Goal: Task Accomplishment & Management: Complete application form

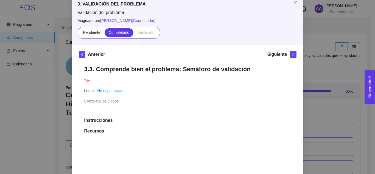
scroll to position [33, 0]
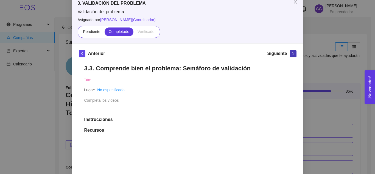
click at [292, 52] on icon "right" at bounding box center [293, 53] width 2 height 3
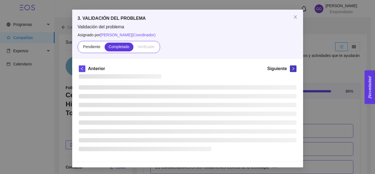
scroll to position [18, 0]
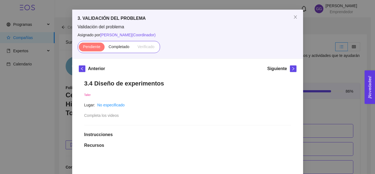
click at [292, 55] on div "3. VALIDACIÓN DEL PROBLEMA Validación del problema Asignado por [PERSON_NAME] (…" at bounding box center [187, 34] width 231 height 49
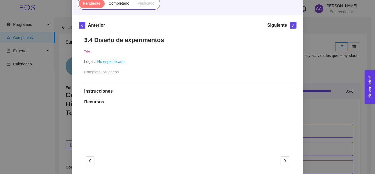
scroll to position [59, 0]
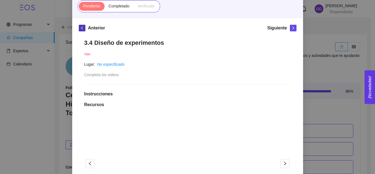
click at [80, 27] on icon "left" at bounding box center [82, 28] width 4 height 4
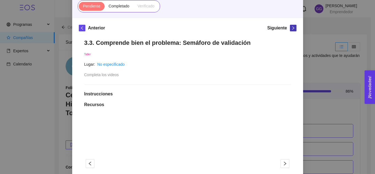
click at [291, 27] on icon "right" at bounding box center [293, 28] width 4 height 4
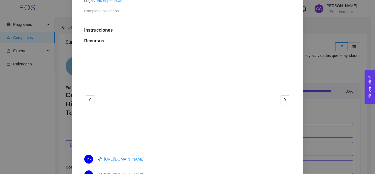
scroll to position [124, 0]
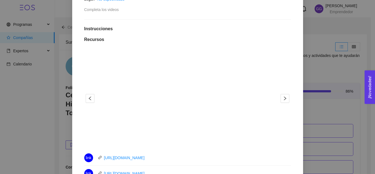
click at [261, 156] on div "link [URL][DOMAIN_NAME]" at bounding box center [187, 157] width 207 height 9
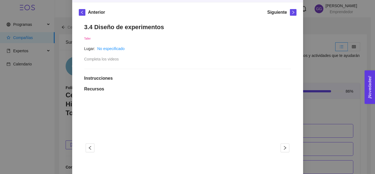
scroll to position [73, 0]
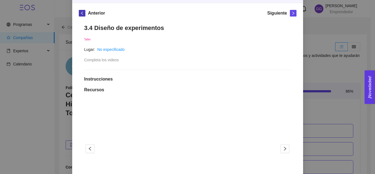
click at [81, 12] on icon "left" at bounding box center [82, 13] width 4 height 4
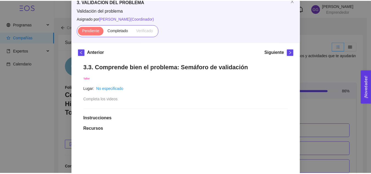
scroll to position [0, 0]
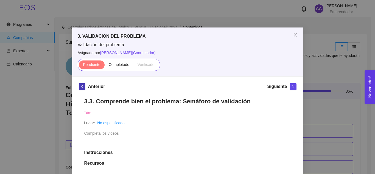
click at [79, 87] on span "left" at bounding box center [82, 87] width 6 height 4
click at [82, 86] on icon "left" at bounding box center [82, 87] width 4 height 4
click at [294, 34] on icon "close" at bounding box center [295, 34] width 3 height 3
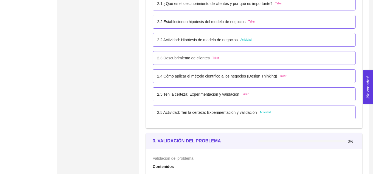
scroll to position [564, 0]
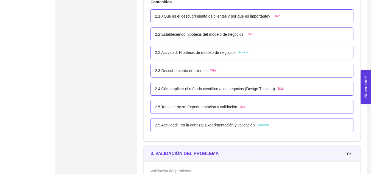
click at [240, 107] on span "Taller" at bounding box center [243, 107] width 7 height 4
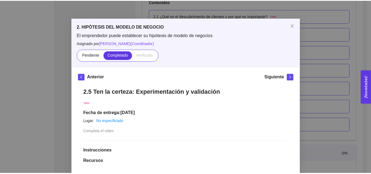
scroll to position [12, 0]
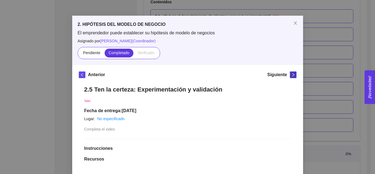
click at [291, 75] on icon "right" at bounding box center [293, 75] width 4 height 4
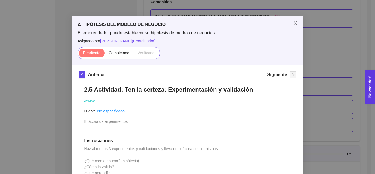
click at [293, 23] on icon "close" at bounding box center [295, 23] width 4 height 4
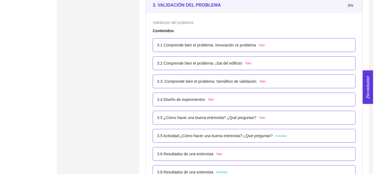
scroll to position [721, 0]
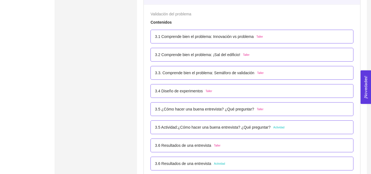
click at [259, 37] on span "Taller" at bounding box center [260, 37] width 7 height 4
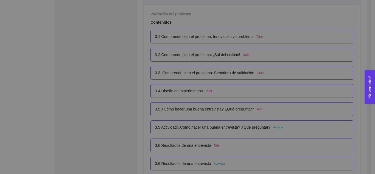
scroll to position [0, 0]
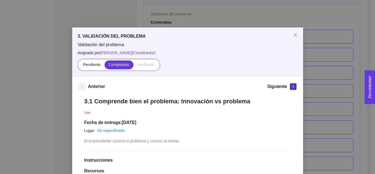
click at [291, 87] on icon "right" at bounding box center [293, 87] width 4 height 4
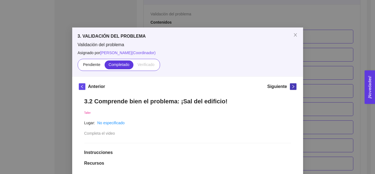
click at [291, 87] on icon "right" at bounding box center [293, 87] width 4 height 4
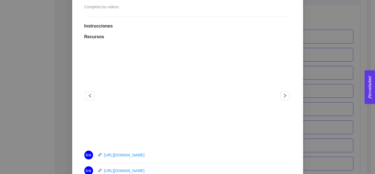
scroll to position [127, 0]
click at [145, 154] on link "[URL][DOMAIN_NAME]" at bounding box center [124, 154] width 41 height 4
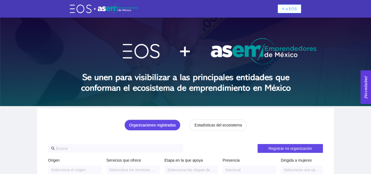
click at [295, 8] on span "Ir a EOS" at bounding box center [289, 9] width 15 height 6
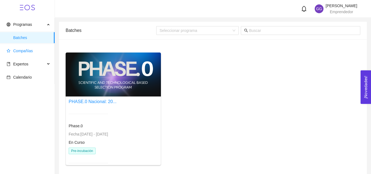
click at [30, 48] on span "Compañías" at bounding box center [29, 50] width 44 height 11
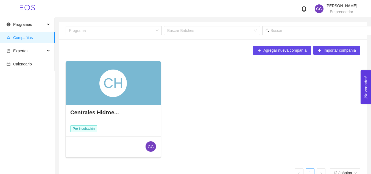
click at [134, 102] on div "CH" at bounding box center [113, 83] width 95 height 44
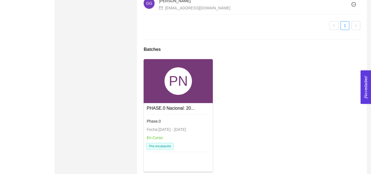
scroll to position [376, 0]
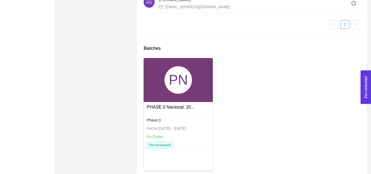
click at [171, 94] on div "PN" at bounding box center [178, 79] width 27 height 27
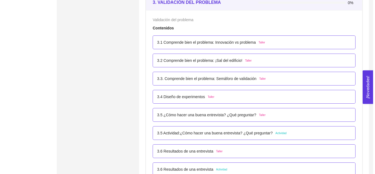
scroll to position [719, 0]
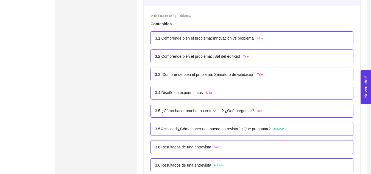
click at [257, 111] on span "Taller" at bounding box center [260, 111] width 7 height 4
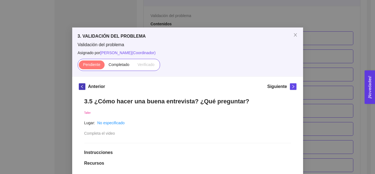
click at [80, 87] on icon "left" at bounding box center [82, 87] width 4 height 4
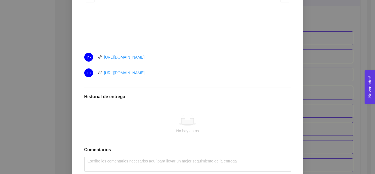
scroll to position [232, 0]
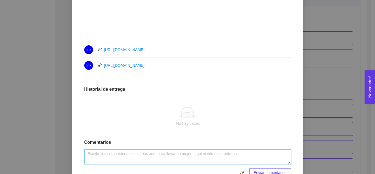
click at [219, 157] on textarea at bounding box center [187, 156] width 207 height 15
type textarea "Actividad realizada."
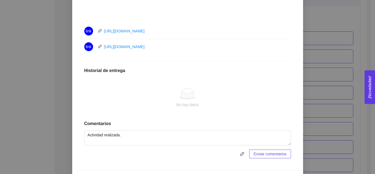
scroll to position [251, 0]
click at [279, 152] on span "Enviar comentarios" at bounding box center [270, 153] width 33 height 6
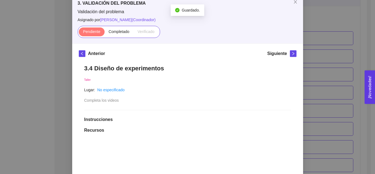
scroll to position [0, 0]
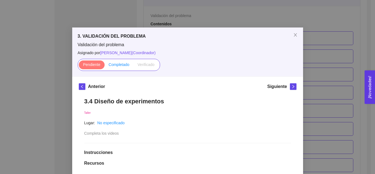
click at [119, 64] on span "Completado" at bounding box center [119, 64] width 21 height 4
click at [105, 66] on input "Completado" at bounding box center [105, 66] width 0 height 0
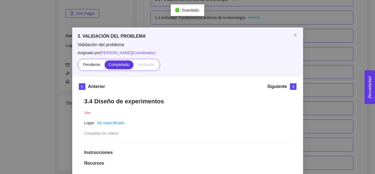
scroll to position [719, 0]
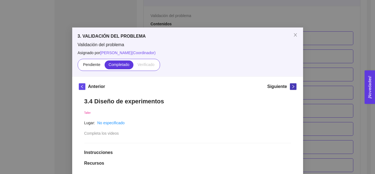
click at [291, 86] on icon "right" at bounding box center [293, 87] width 4 height 4
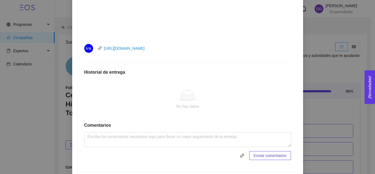
scroll to position [238, 0]
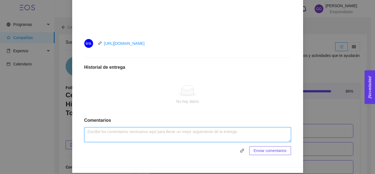
click at [237, 135] on textarea at bounding box center [187, 134] width 207 height 15
type textarea "Actividad realizada."
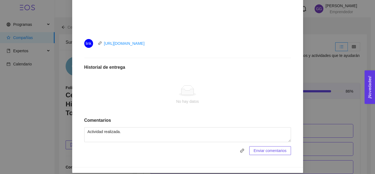
click at [260, 151] on span "Enviar comentarios" at bounding box center [270, 151] width 33 height 6
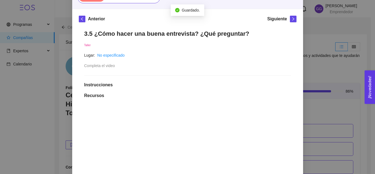
scroll to position [60, 0]
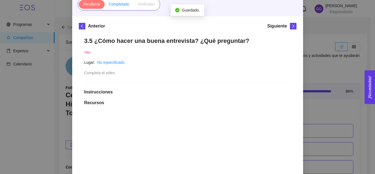
click at [118, 2] on span "Completado" at bounding box center [119, 4] width 21 height 4
click at [105, 5] on input "Completado" at bounding box center [105, 5] width 0 height 0
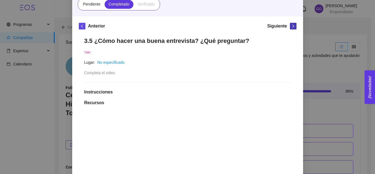
click at [291, 25] on icon "right" at bounding box center [293, 26] width 4 height 4
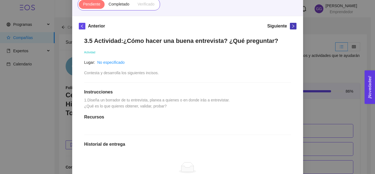
click at [292, 27] on icon "right" at bounding box center [293, 25] width 2 height 3
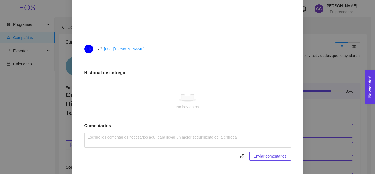
scroll to position [237, 0]
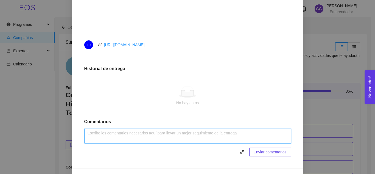
click at [201, 136] on textarea at bounding box center [187, 136] width 207 height 15
type textarea "Actividad realizada."
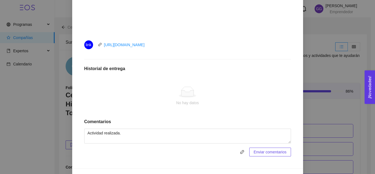
click at [268, 152] on span "Enviar comentarios" at bounding box center [270, 152] width 33 height 6
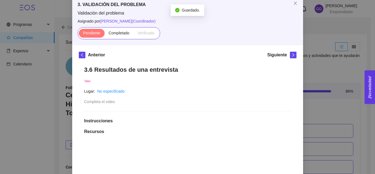
scroll to position [27, 0]
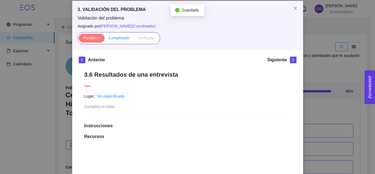
click at [117, 37] on span "Completado" at bounding box center [119, 38] width 21 height 4
click at [105, 39] on input "Completado" at bounding box center [105, 39] width 0 height 0
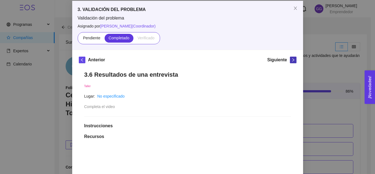
click at [291, 59] on icon "right" at bounding box center [293, 60] width 4 height 4
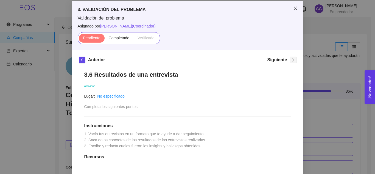
click at [294, 9] on icon "close" at bounding box center [295, 8] width 4 height 4
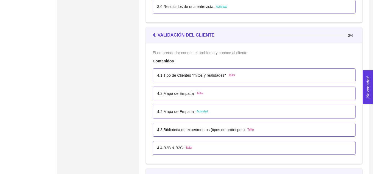
scroll to position [894, 0]
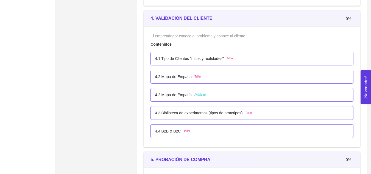
click at [230, 58] on span "Taller" at bounding box center [230, 58] width 7 height 4
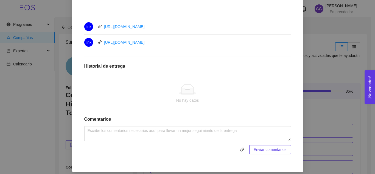
scroll to position [259, 0]
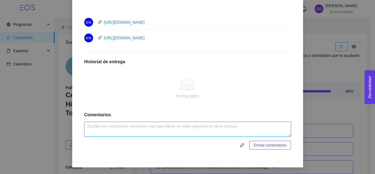
click at [172, 127] on textarea at bounding box center [187, 129] width 207 height 15
type textarea "Actividad realizada."
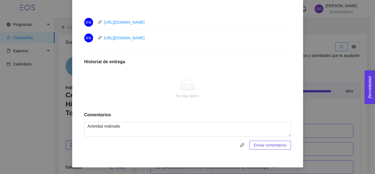
click at [260, 143] on span "Enviar comentarios" at bounding box center [270, 145] width 33 height 6
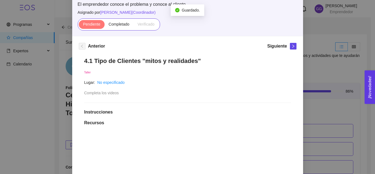
scroll to position [32, 0]
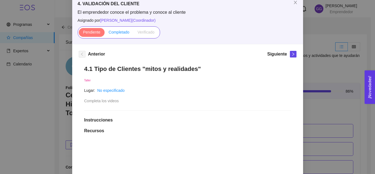
click at [113, 33] on span "Completado" at bounding box center [119, 32] width 21 height 4
click at [105, 34] on input "Completado" at bounding box center [105, 34] width 0 height 0
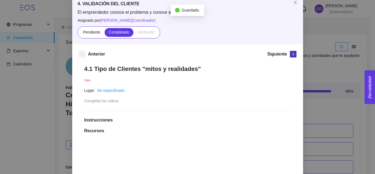
click at [291, 55] on icon "right" at bounding box center [293, 54] width 4 height 4
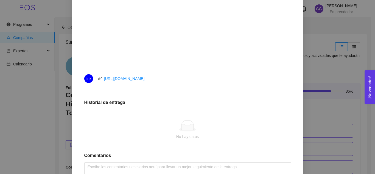
scroll to position [243, 0]
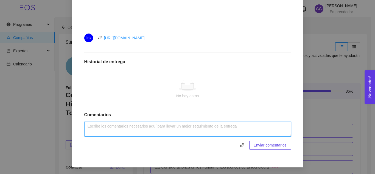
click at [177, 124] on textarea at bounding box center [187, 129] width 207 height 15
type textarea "Actividad realizada."
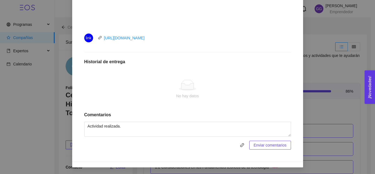
click at [276, 144] on span "Enviar comentarios" at bounding box center [270, 145] width 33 height 6
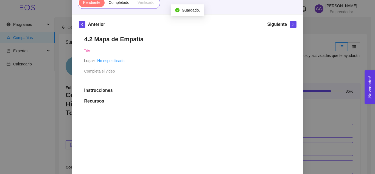
scroll to position [58, 0]
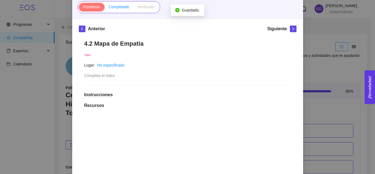
click at [110, 6] on span "Completado" at bounding box center [119, 7] width 21 height 4
click at [116, 3] on label "Completado" at bounding box center [119, 7] width 29 height 9
click at [105, 8] on input "Completado" at bounding box center [105, 8] width 0 height 0
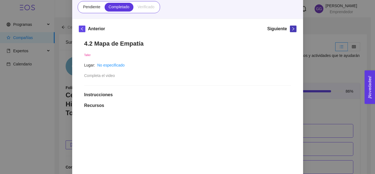
click at [291, 29] on icon "right" at bounding box center [293, 29] width 4 height 4
